Goal: Task Accomplishment & Management: Use online tool/utility

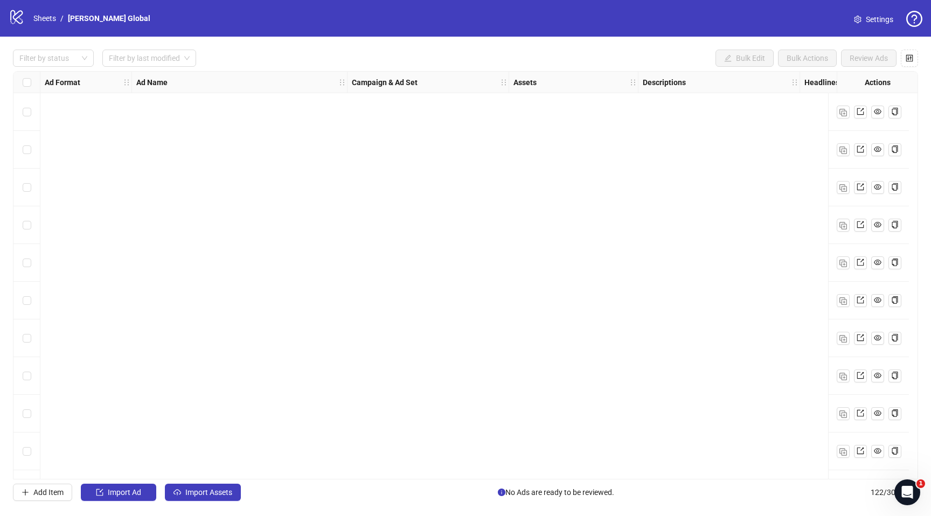
scroll to position [4218, 0]
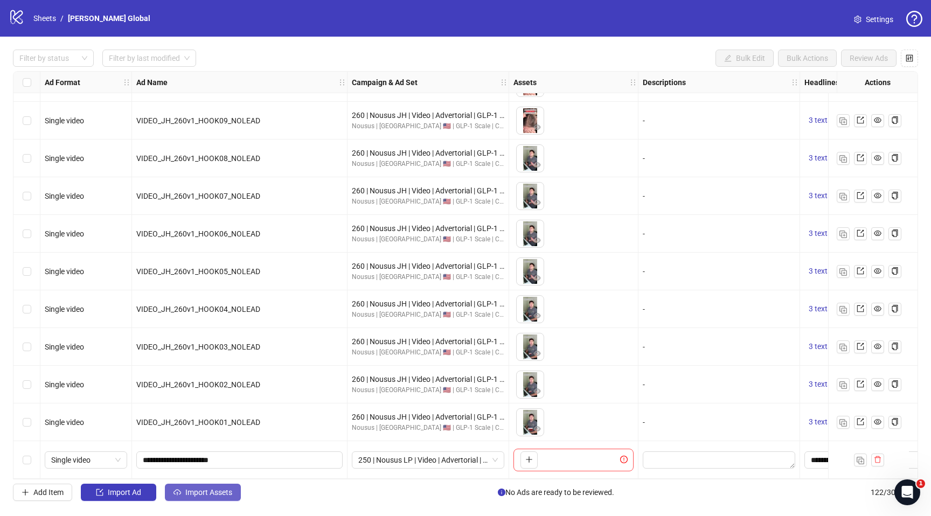
click at [190, 485] on button "Import Assets" at bounding box center [203, 492] width 76 height 17
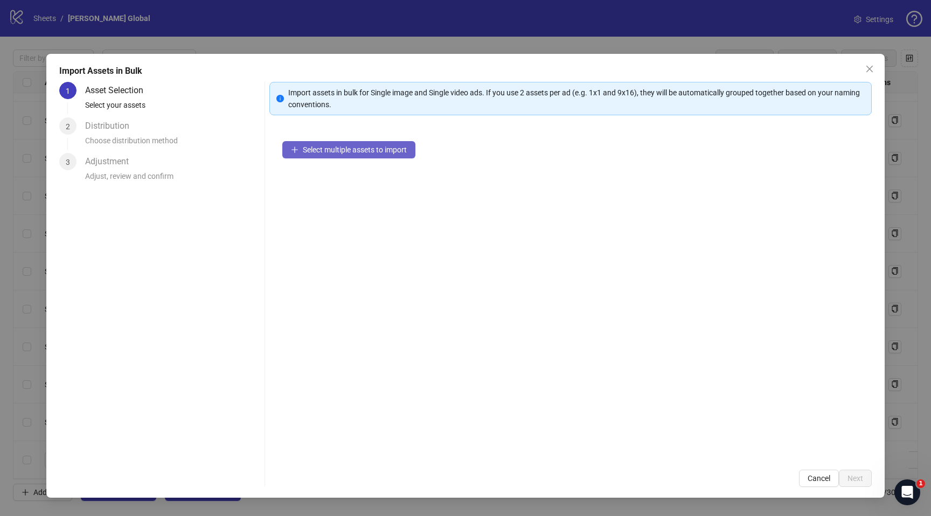
click at [386, 157] on button "Select multiple assets to import" at bounding box center [348, 149] width 133 height 17
click at [386, 146] on span "Select multiple assets to import" at bounding box center [355, 149] width 104 height 9
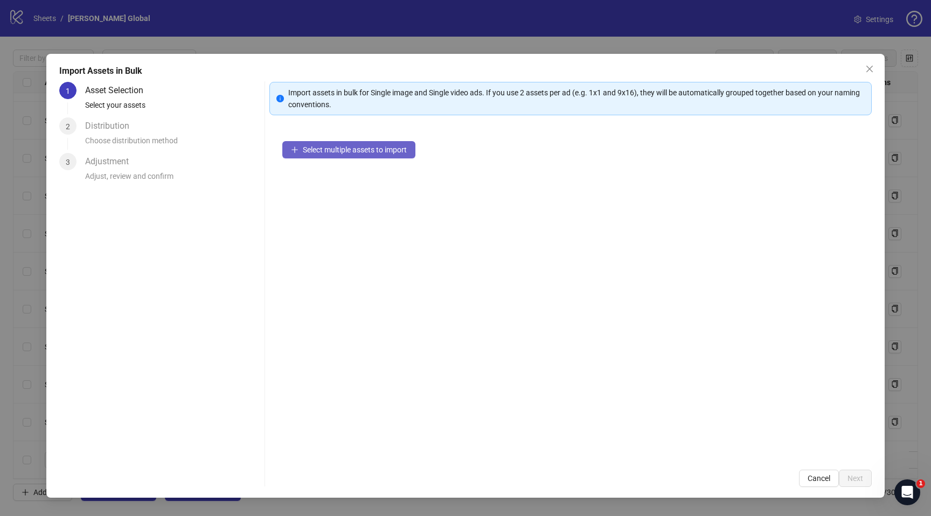
click at [386, 146] on span "Select multiple assets to import" at bounding box center [355, 149] width 104 height 9
